Goal: Task Accomplishment & Management: Manage account settings

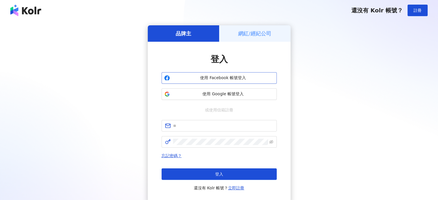
click at [232, 82] on button "使用 Facebook 帳號登入" at bounding box center [219, 78] width 115 height 12
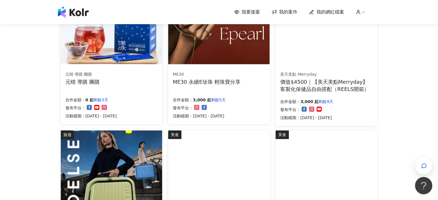
scroll to position [346, 0]
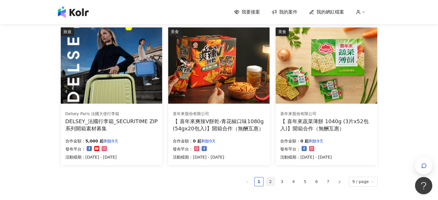
click at [275, 181] on link "2" at bounding box center [270, 182] width 9 height 9
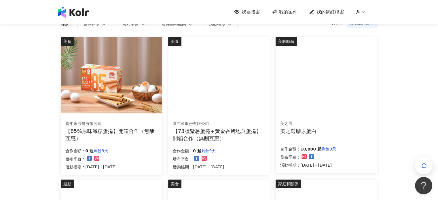
scroll to position [29, 0]
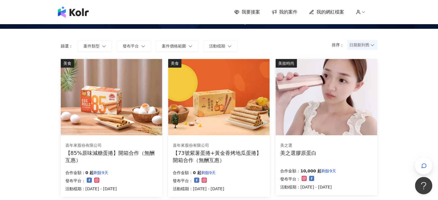
click at [361, 10] on icon at bounding box center [358, 12] width 5 height 5
click at [371, 23] on link "帳戶設定" at bounding box center [378, 22] width 16 height 5
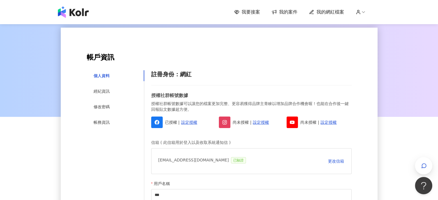
scroll to position [58, 0]
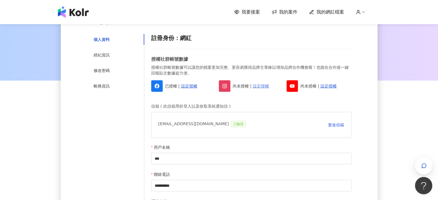
click at [260, 86] on link "設定授權" at bounding box center [261, 86] width 16 height 6
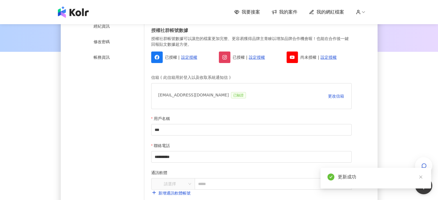
scroll to position [29, 0]
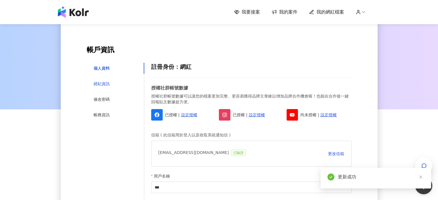
click at [105, 84] on div "經紀資訊" at bounding box center [102, 84] width 16 height 6
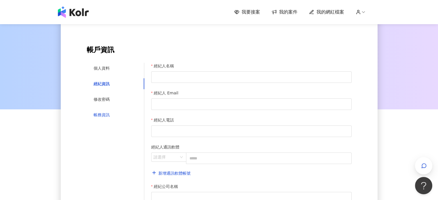
click at [106, 115] on div "帳務資訊" at bounding box center [102, 115] width 16 height 6
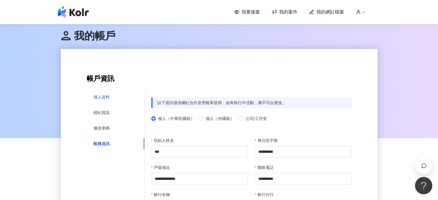
click at [106, 98] on div "個人資料" at bounding box center [102, 97] width 16 height 6
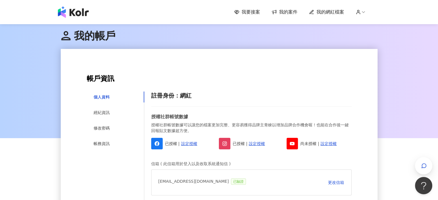
click at [80, 12] on img at bounding box center [73, 12] width 31 height 12
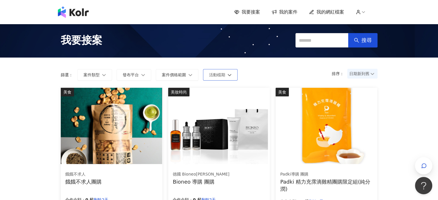
click at [216, 74] on span "活動檔期" at bounding box center [217, 75] width 16 height 5
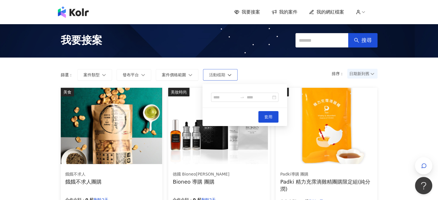
click at [216, 74] on span "活動檔期" at bounding box center [217, 75] width 16 height 5
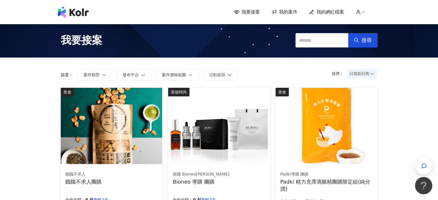
click at [361, 74] on span "日期新到舊" at bounding box center [363, 73] width 26 height 9
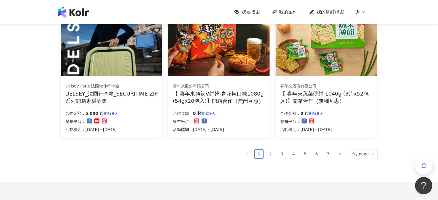
scroll to position [419, 0]
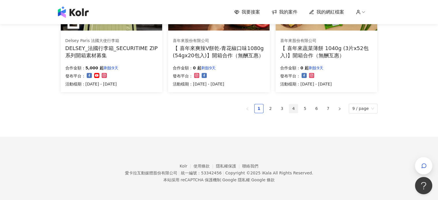
click at [298, 109] on link "4" at bounding box center [293, 108] width 9 height 9
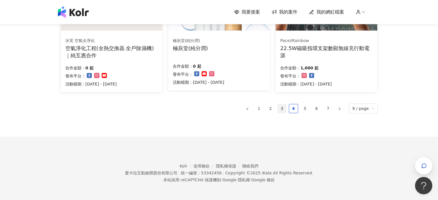
click at [284, 108] on link "3" at bounding box center [282, 108] width 9 height 9
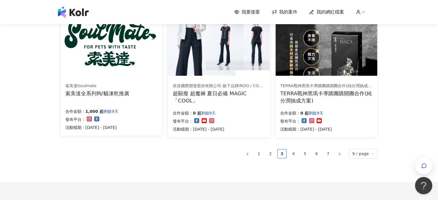
scroll to position [417, 0]
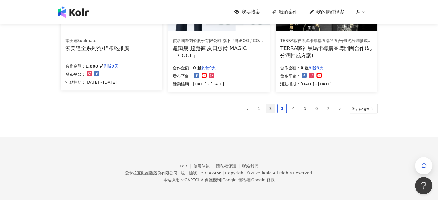
click at [275, 108] on link "2" at bounding box center [270, 108] width 9 height 9
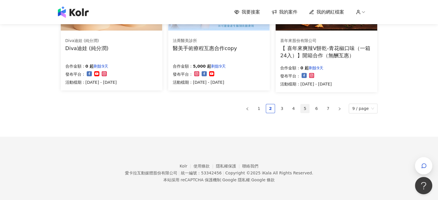
click at [307, 109] on link "5" at bounding box center [305, 108] width 9 height 9
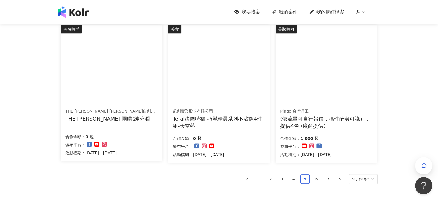
scroll to position [361, 0]
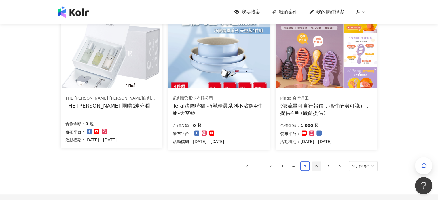
click at [318, 166] on link "6" at bounding box center [316, 166] width 9 height 9
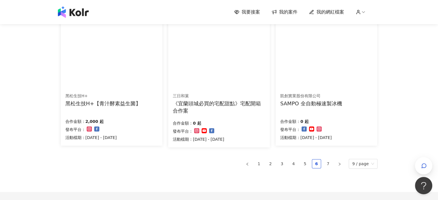
scroll to position [419, 0]
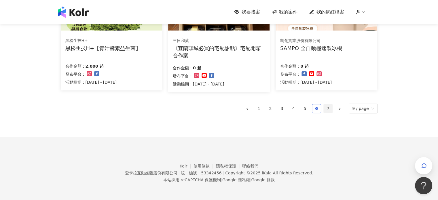
click at [329, 109] on link "7" at bounding box center [328, 108] width 9 height 9
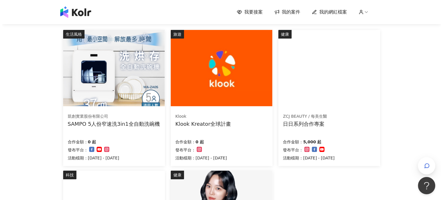
scroll to position [44, 0]
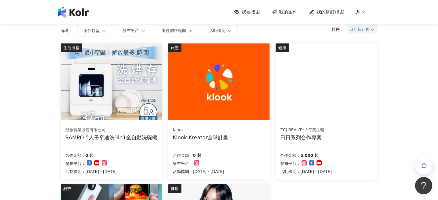
click at [123, 117] on img at bounding box center [111, 82] width 101 height 76
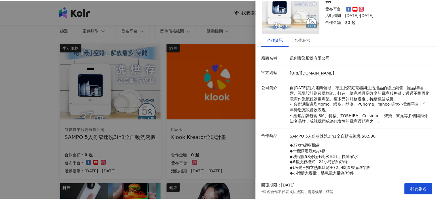
scroll to position [0, 0]
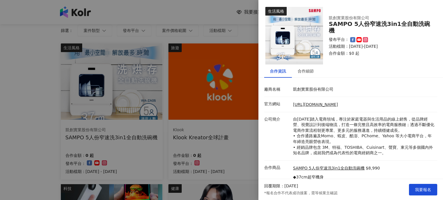
click at [199, 15] on div at bounding box center [221, 100] width 443 height 200
